Goal: Task Accomplishment & Management: Use online tool/utility

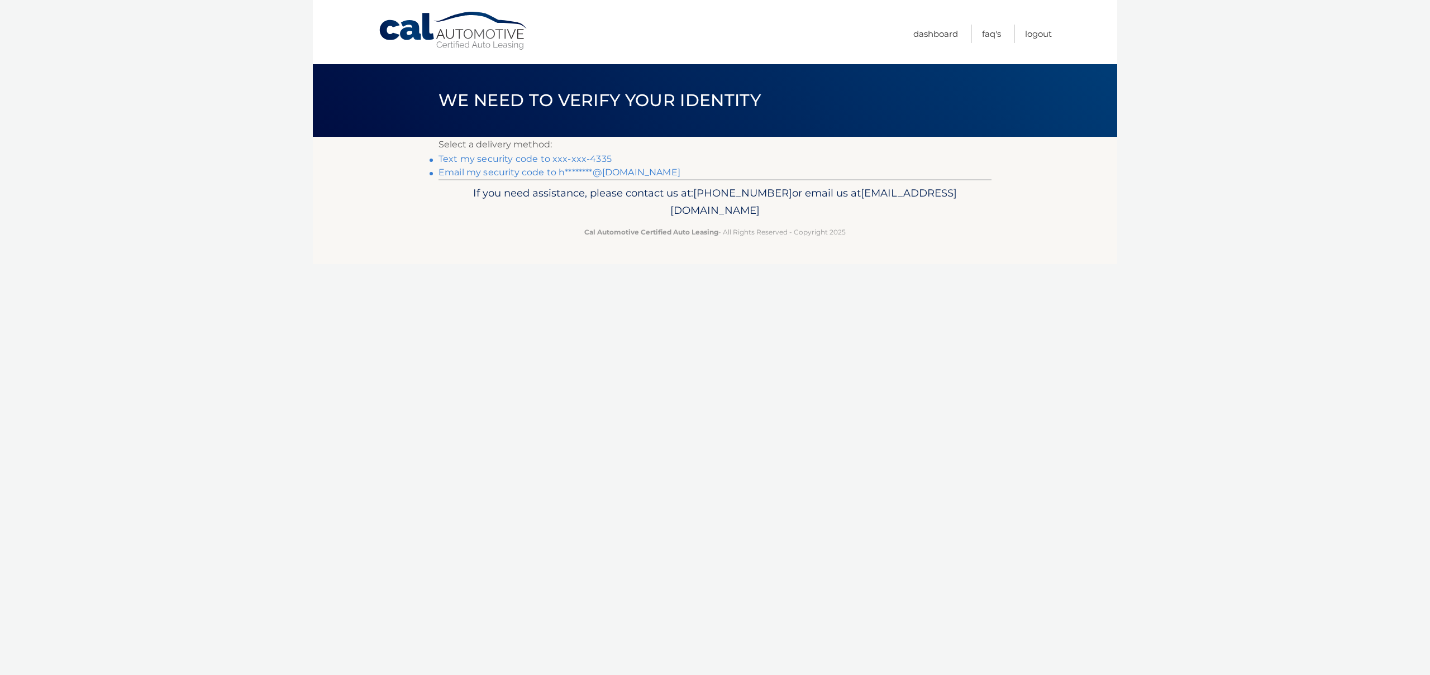
click at [569, 161] on link "Text my security code to xxx-xxx-4335" at bounding box center [524, 159] width 173 height 11
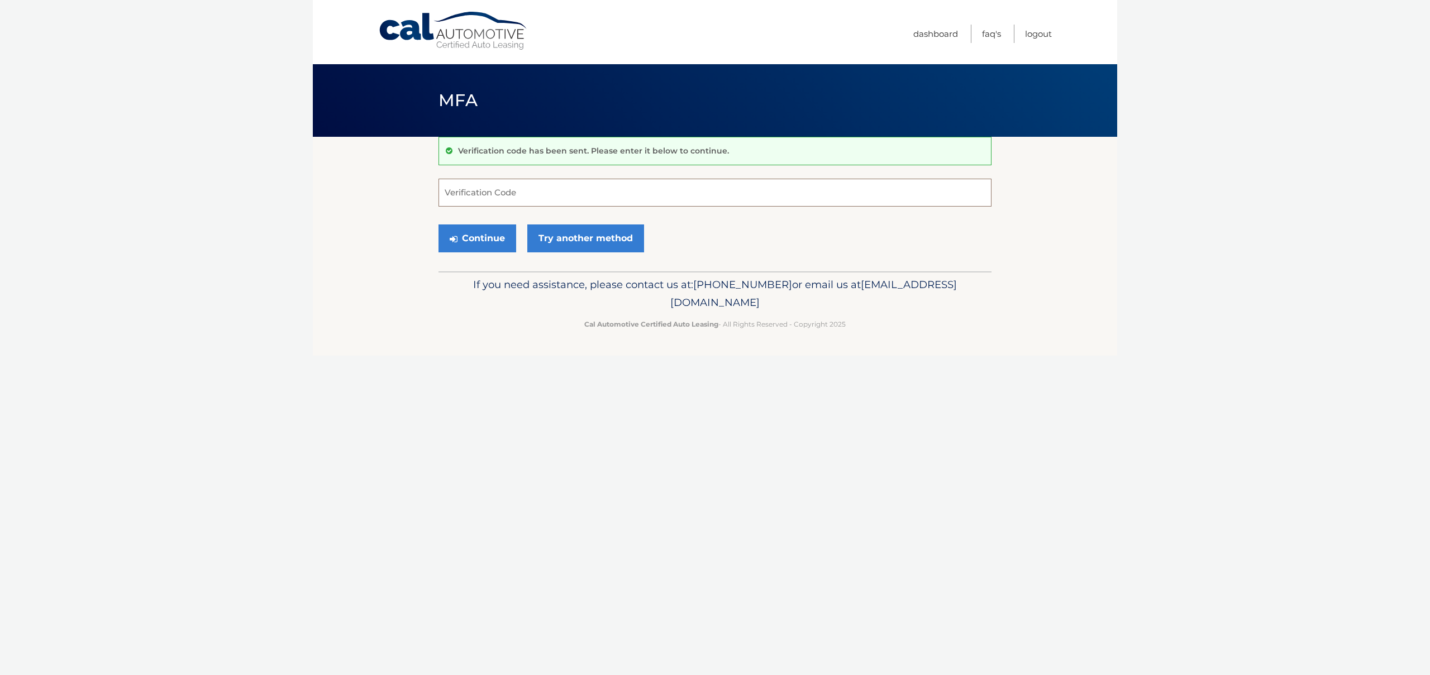
click at [491, 197] on input "Verification Code" at bounding box center [714, 193] width 553 height 28
type input "554096"
click at [493, 241] on button "Continue" at bounding box center [477, 239] width 78 height 28
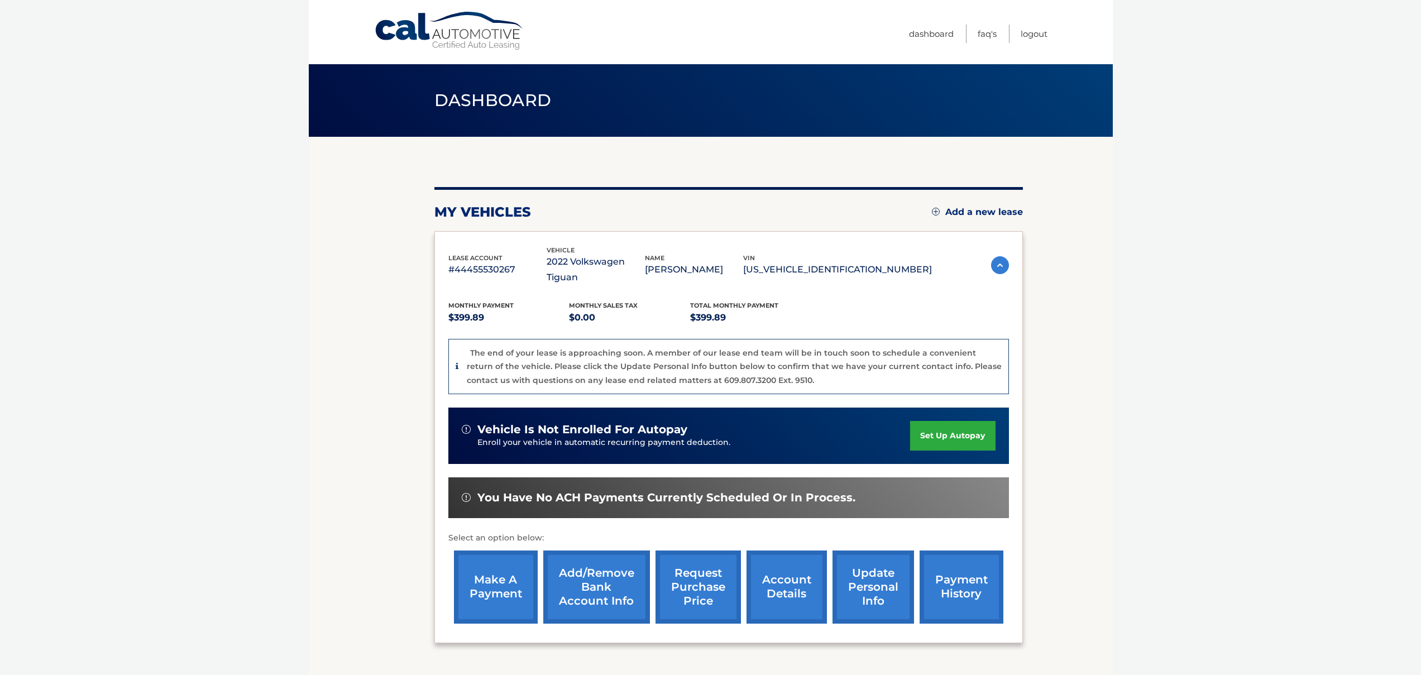
click at [1001, 259] on img at bounding box center [1000, 265] width 18 height 18
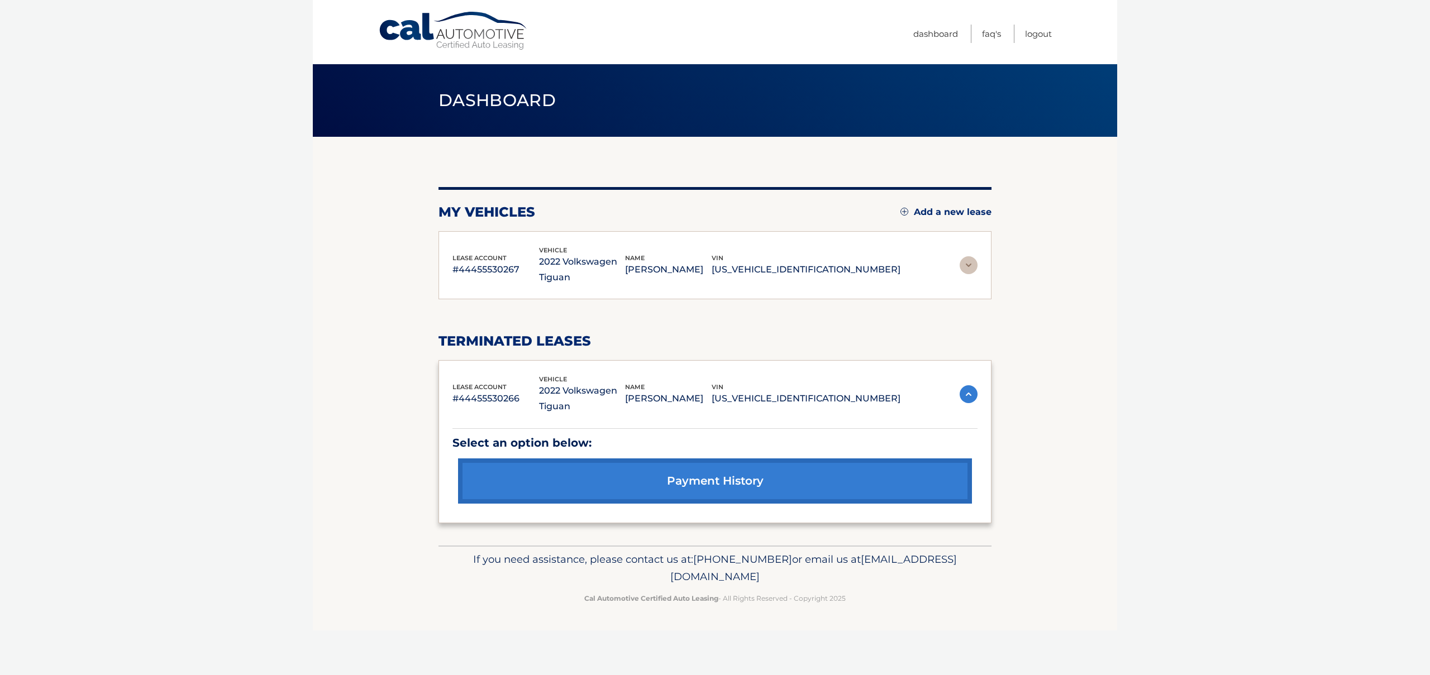
click at [968, 264] on img at bounding box center [968, 265] width 18 height 18
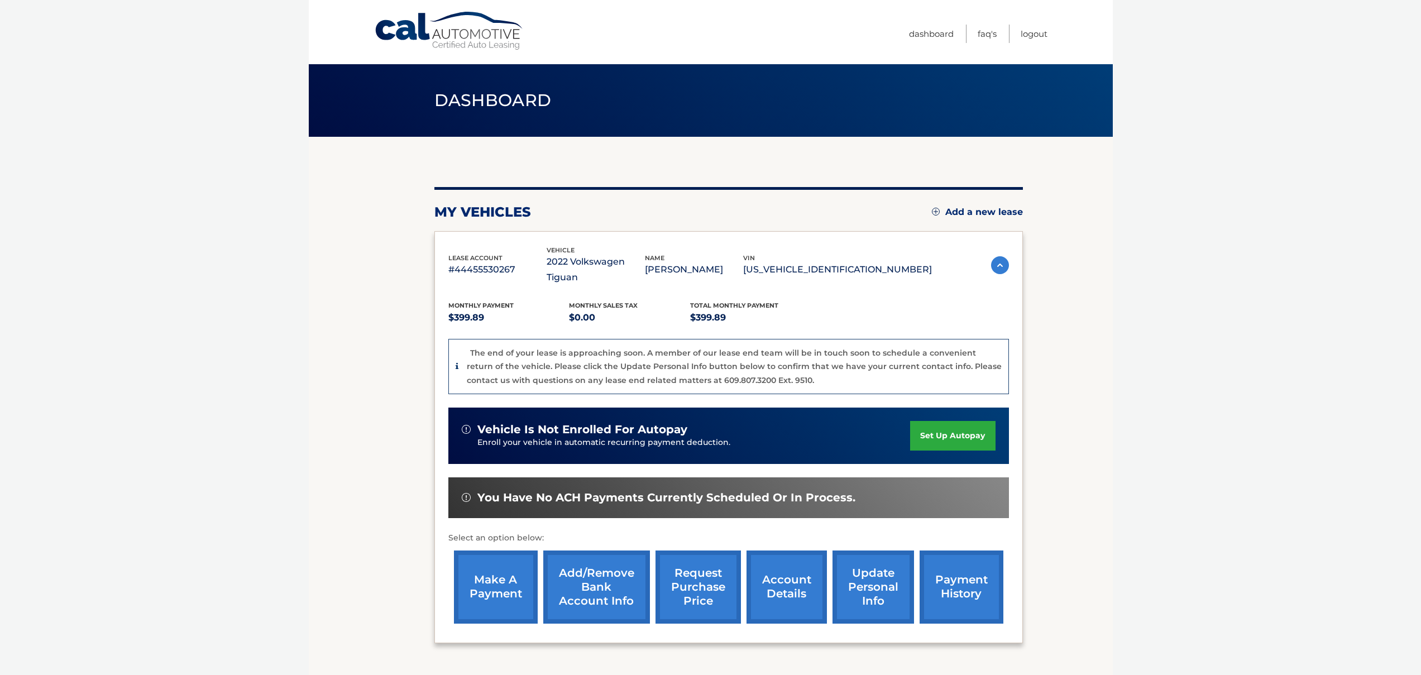
click at [994, 259] on img at bounding box center [1000, 265] width 18 height 18
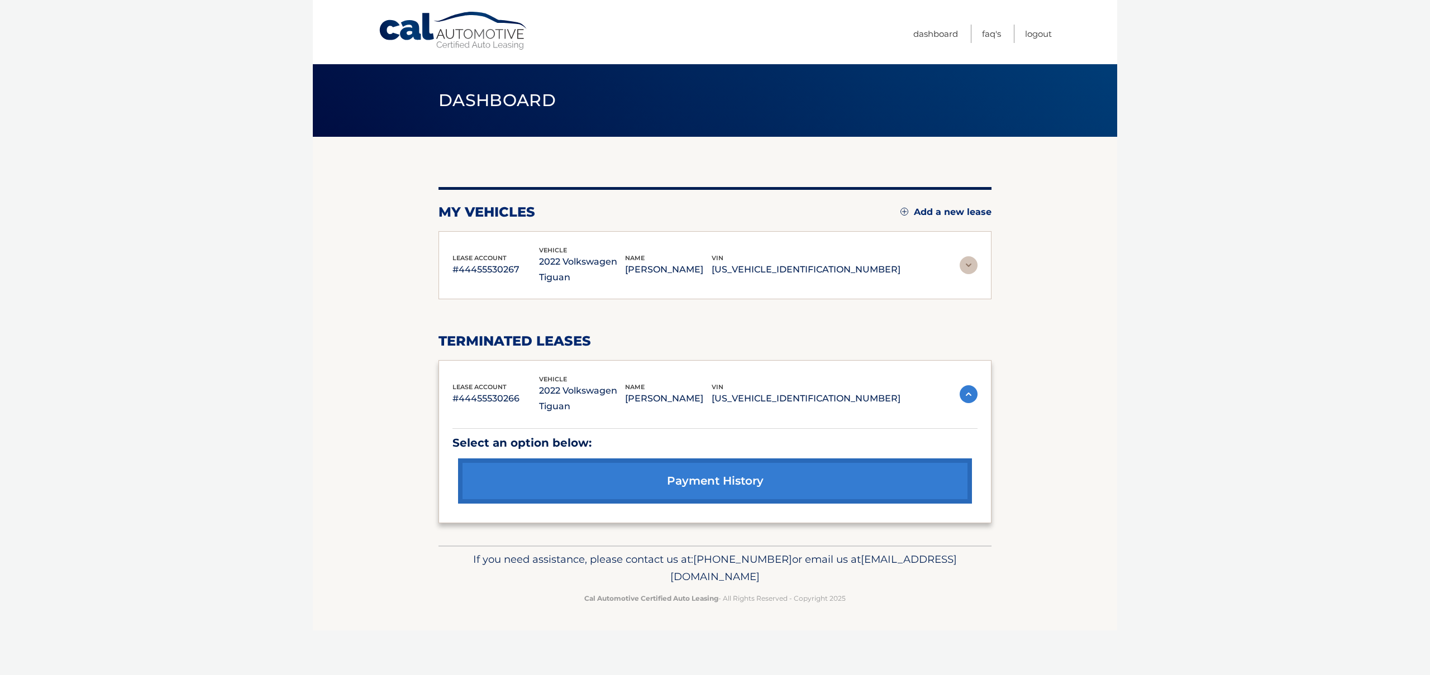
click at [971, 263] on img at bounding box center [968, 265] width 18 height 18
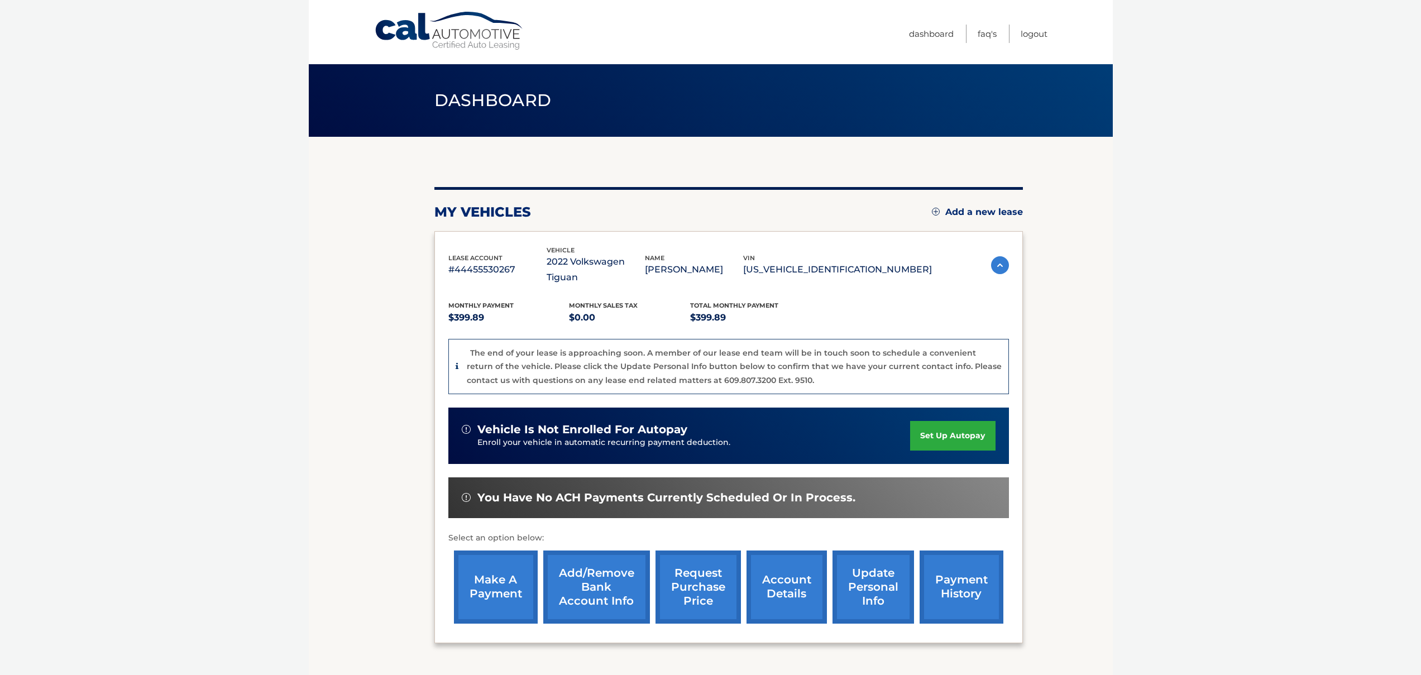
click at [992, 256] on img at bounding box center [1000, 265] width 18 height 18
